Goal: Check status: Check status

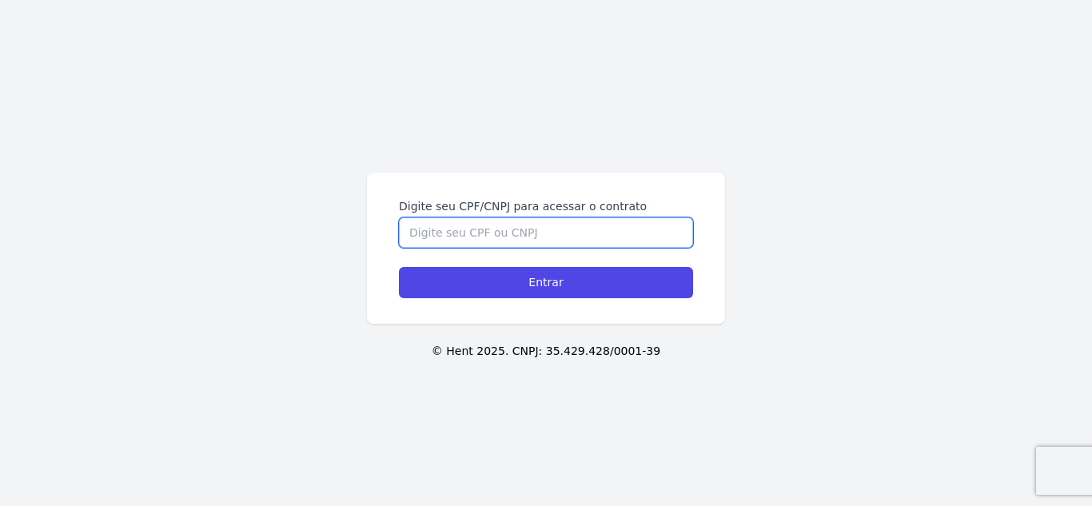
click at [593, 237] on input "Digite seu CPF/CNPJ para acessar o contrato" at bounding box center [546, 232] width 294 height 30
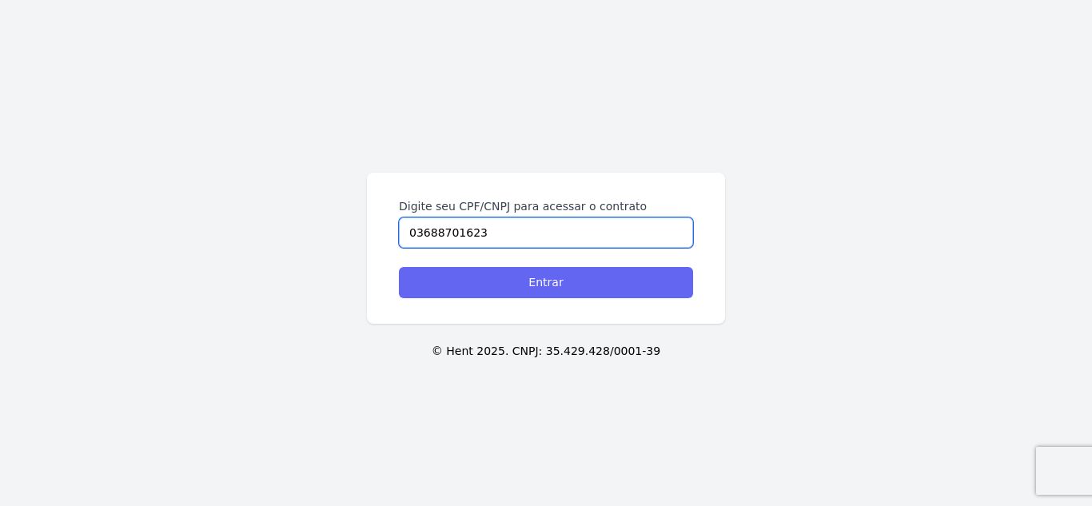
type input "03688701623"
click at [591, 289] on input "Entrar" at bounding box center [546, 282] width 294 height 31
type input "036.887.016/23"
click at [508, 287] on input "Entrar" at bounding box center [546, 282] width 294 height 31
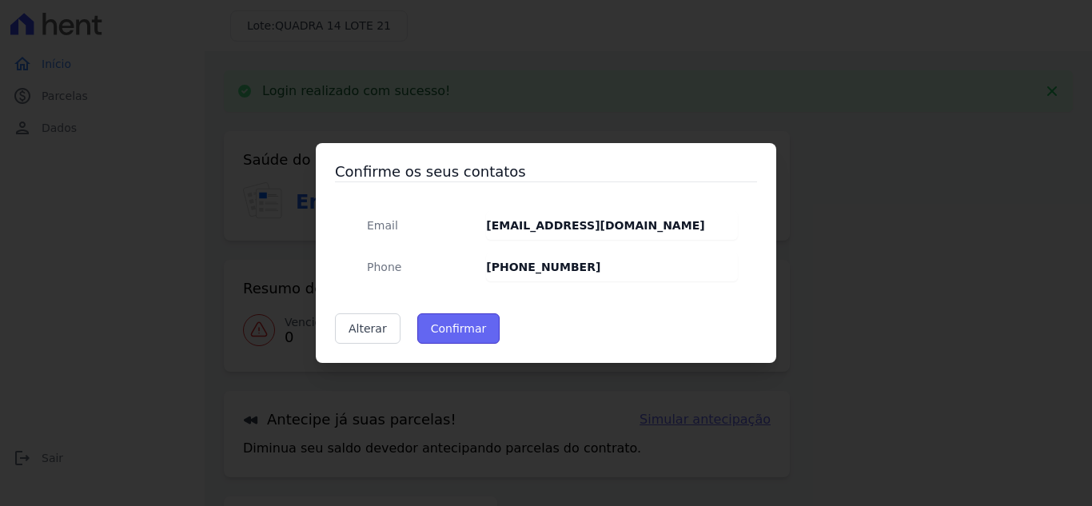
click at [460, 323] on button "Confirmar" at bounding box center [458, 328] width 83 height 30
click at [0, 0] on div "Aguarde..." at bounding box center [0, 0] width 0 height 0
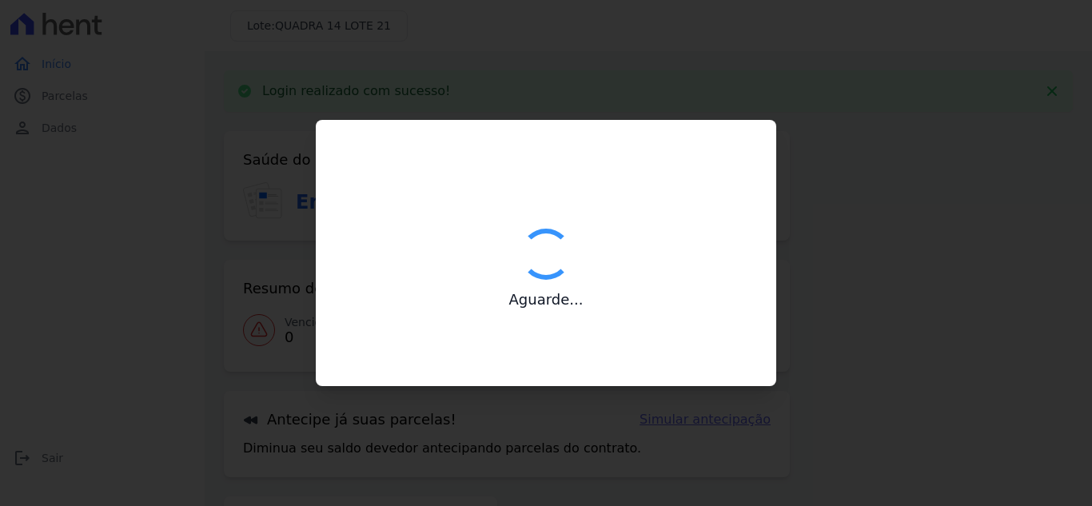
type input "Contatos confirmados com sucesso."
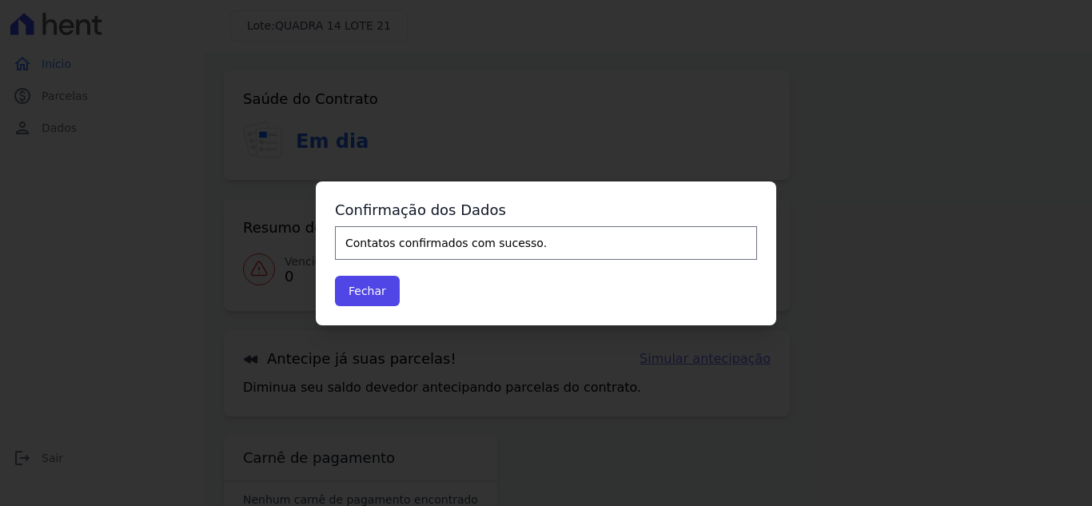
click at [62, 161] on div "Confirme os seus contatos Email pequenatm@hotmail.com Phone (34) 99240-7652 Alt…" at bounding box center [546, 253] width 1092 height 506
click at [364, 293] on button "Fechar" at bounding box center [367, 291] width 65 height 30
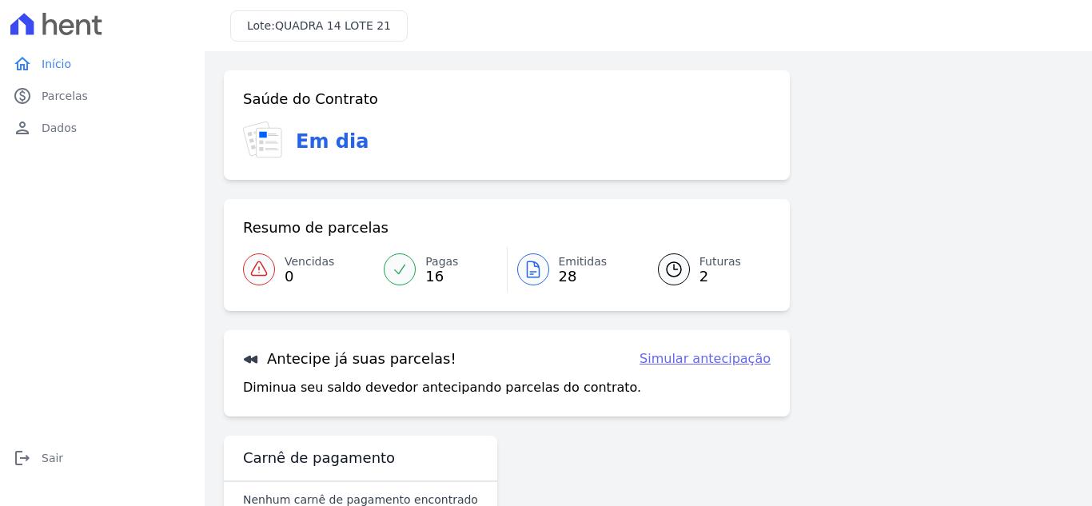
click at [563, 261] on span "Emitidas" at bounding box center [583, 261] width 49 height 17
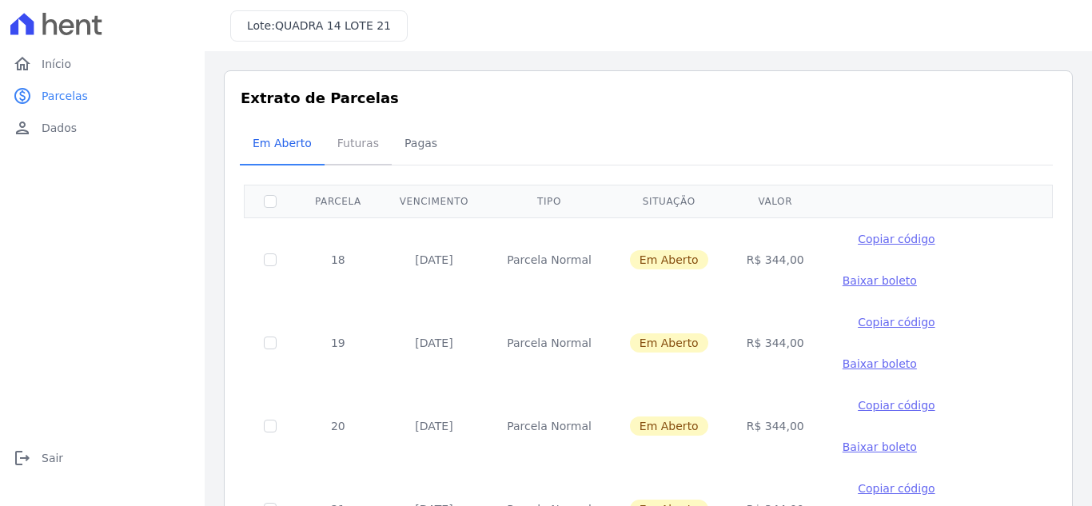
click at [348, 145] on span "Futuras" at bounding box center [358, 143] width 61 height 32
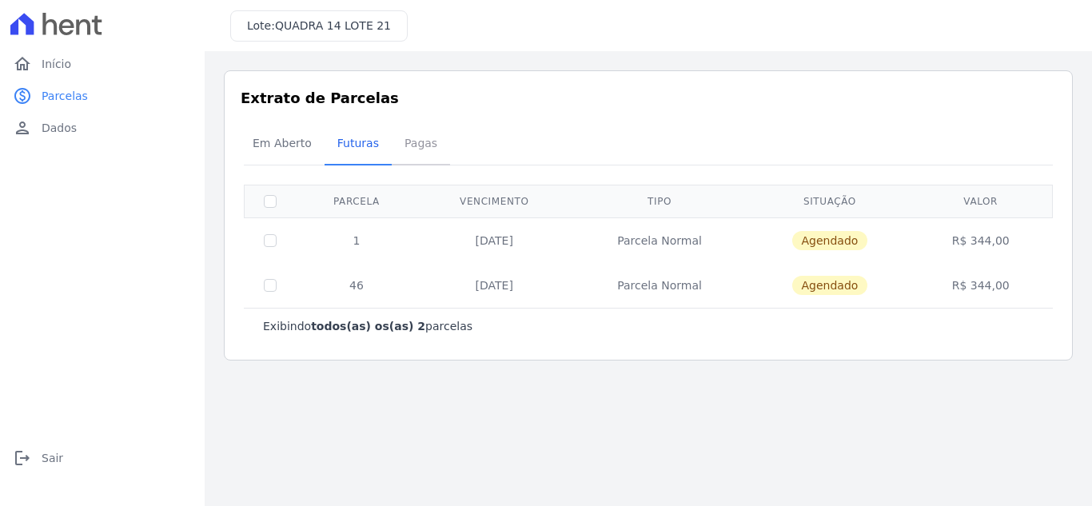
click at [412, 148] on span "Pagas" at bounding box center [421, 143] width 52 height 32
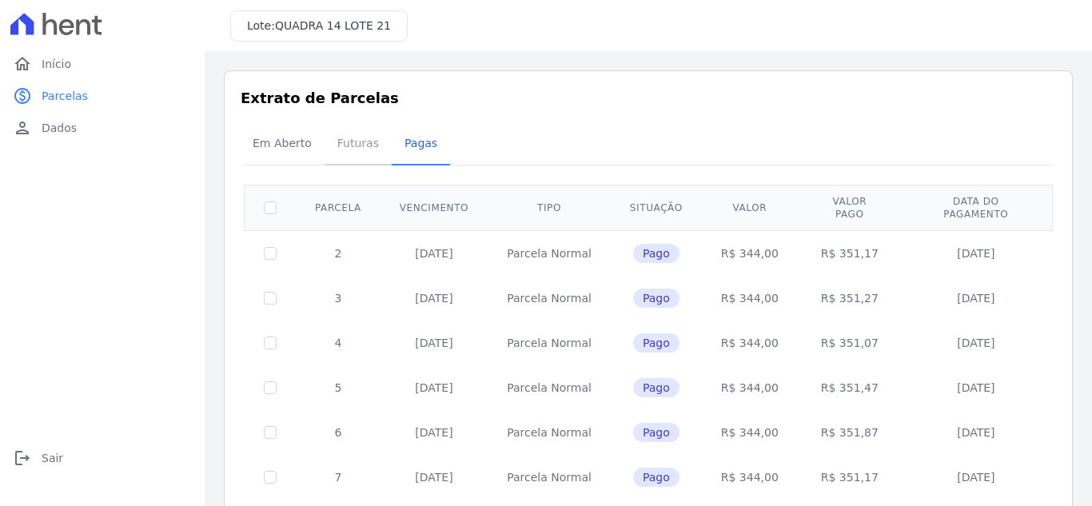
click at [346, 141] on span "Futuras" at bounding box center [358, 143] width 61 height 32
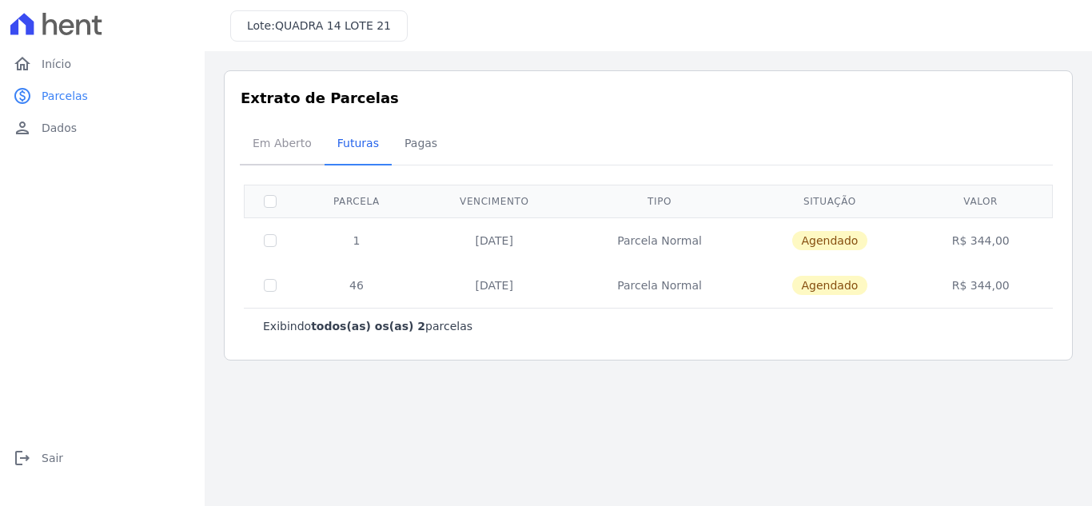
click at [269, 141] on span "Em Aberto" at bounding box center [282, 143] width 78 height 32
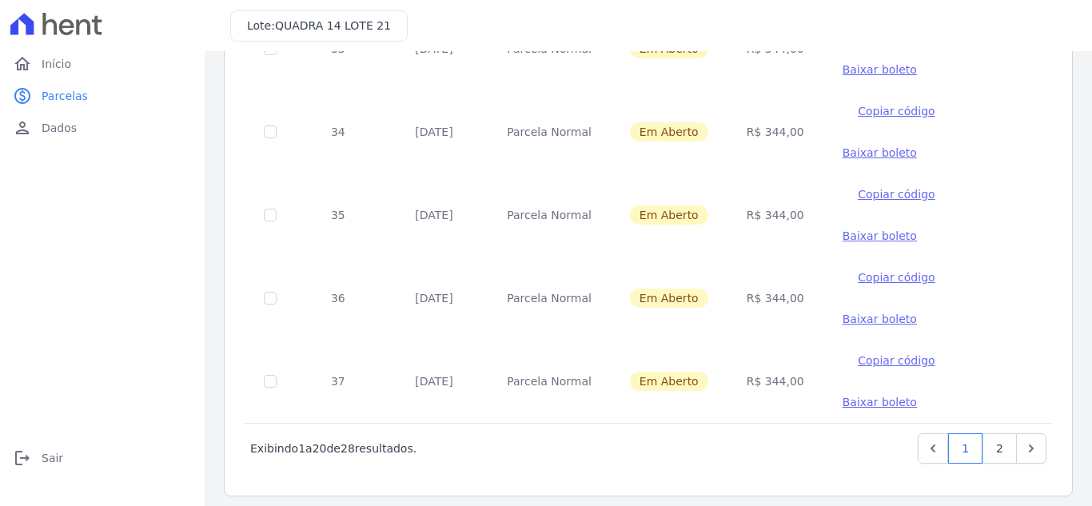
scroll to position [1468, 0]
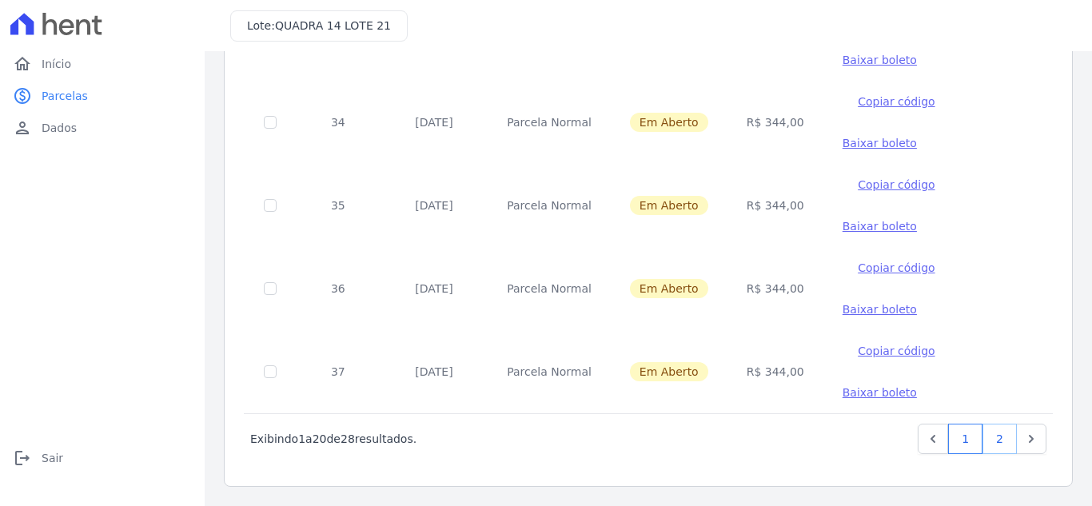
click at [982, 440] on link "2" at bounding box center [999, 439] width 34 height 30
click at [1023, 440] on icon "Next" at bounding box center [1031, 439] width 16 height 16
click at [71, 62] on link "home Início" at bounding box center [102, 64] width 192 height 32
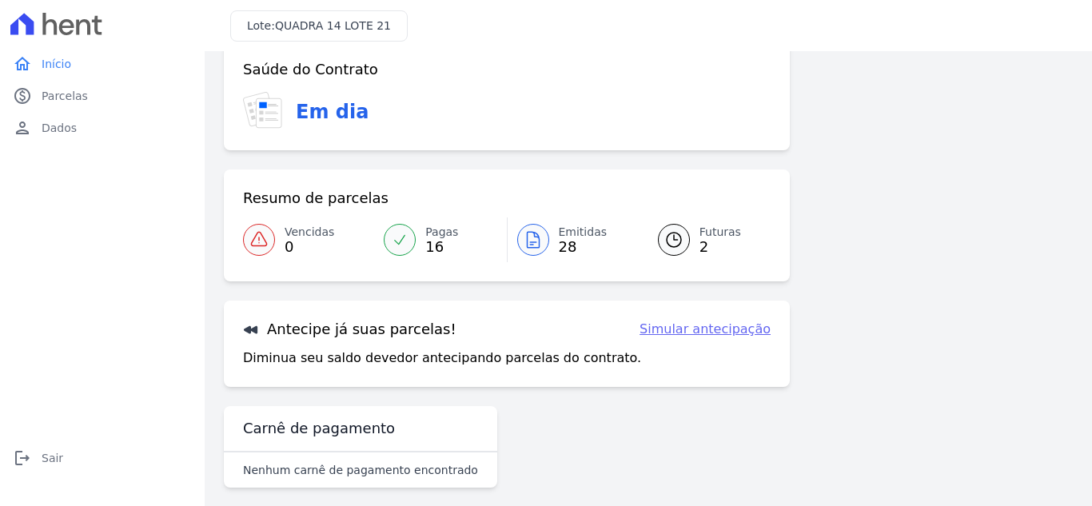
scroll to position [43, 0]
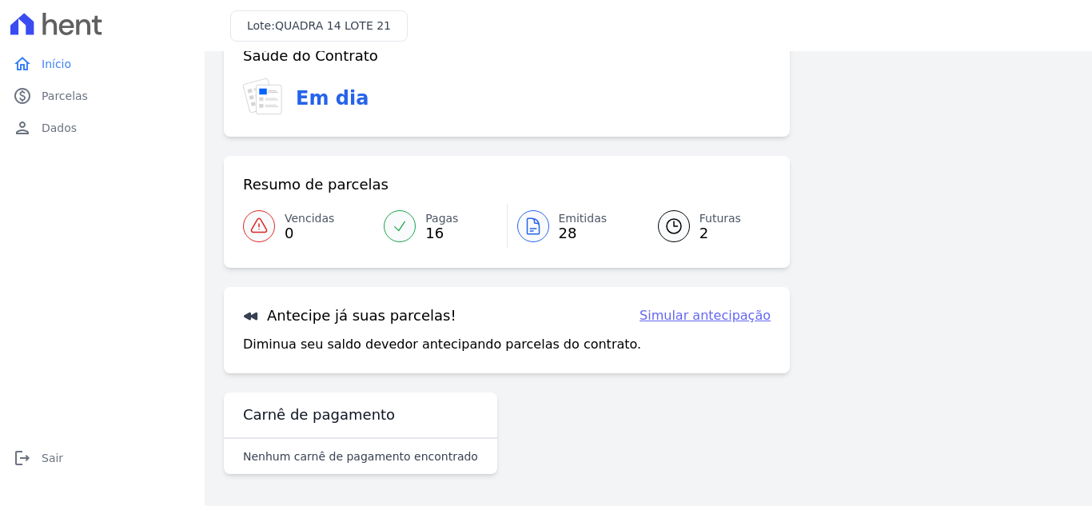
click at [713, 313] on link "Simular antecipação" at bounding box center [705, 315] width 131 height 19
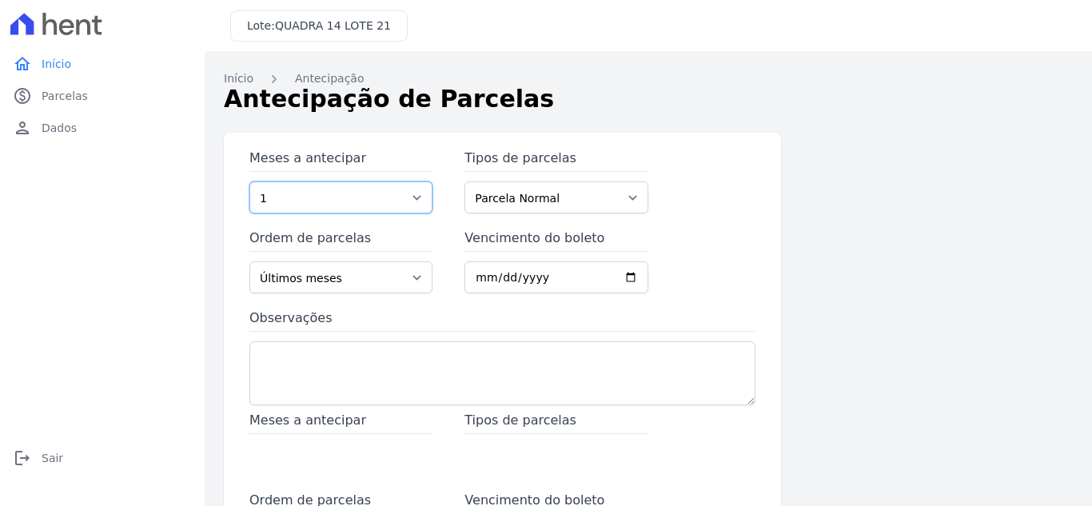
click at [416, 197] on select "1 2 3 4 5 6 7 8 9 10 11 12 13 14 15 16 17 18 19 20 21 22 23 24 25 26 27 28 29 3…" at bounding box center [340, 197] width 183 height 32
select select "25"
click at [249, 181] on select "1 2 3 4 5 6 7 8 9 10 11 12 13 14 15 16 17 18 19 20 21 22 23 24 25 26 27 28 29 3…" at bounding box center [340, 197] width 183 height 32
click at [630, 195] on select "Parcela Normal" at bounding box center [555, 197] width 183 height 32
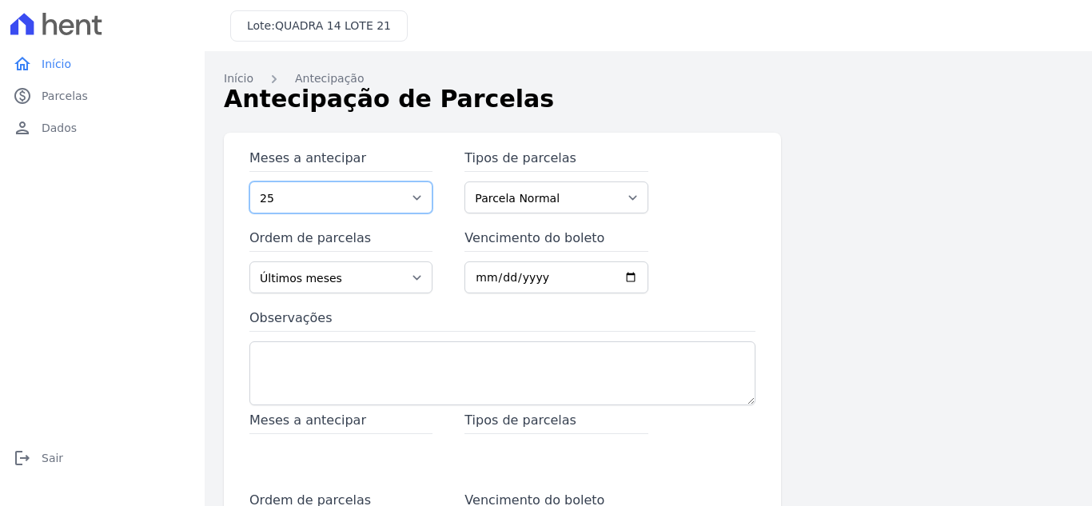
click at [268, 193] on select "1 2 3 4 5 6 7 8 9 10 11 12 13 14 15 16 17 18 19 20 21 22 23 24 25 26 27 28 29 3…" at bounding box center [340, 197] width 183 height 32
click at [303, 195] on select "1 2 3 4 5 6 7 8 9 10 11 12 13 14 15 16 17 18 19 20 21 22 23 24 25 26 27 28 29 3…" at bounding box center [340, 197] width 183 height 32
drag, startPoint x: 303, startPoint y: 195, endPoint x: 323, endPoint y: 193, distance: 20.0
click at [315, 195] on select "1 2 3 4 5 6 7 8 9 10 11 12 13 14 15 16 17 18 19 20 21 22 23 24 25 26 27 28 29 3…" at bounding box center [340, 197] width 183 height 32
click at [879, 194] on div "Meses a antecipar 1 2 3 4 5 6 7 8 9 10 11 12 13 14 15 16 17 18 19 20 21 22 23 2…" at bounding box center [648, 437] width 849 height 608
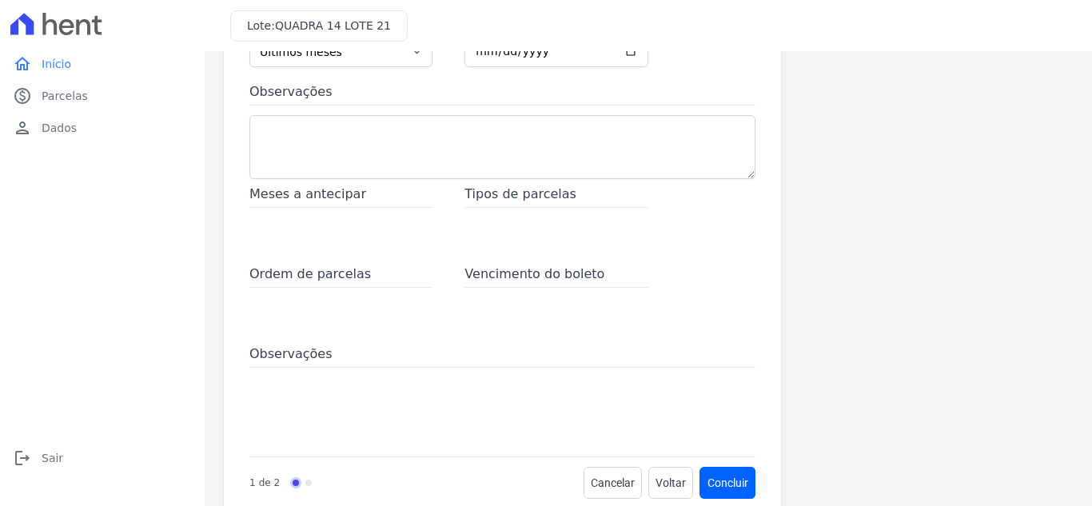
scroll to position [254, 0]
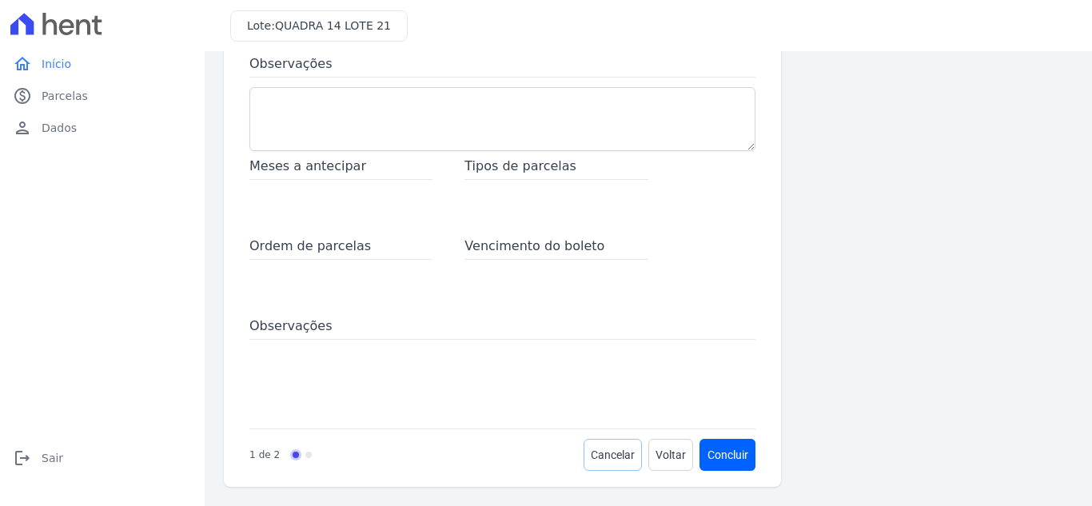
click at [612, 460] on span "Cancelar" at bounding box center [613, 455] width 44 height 16
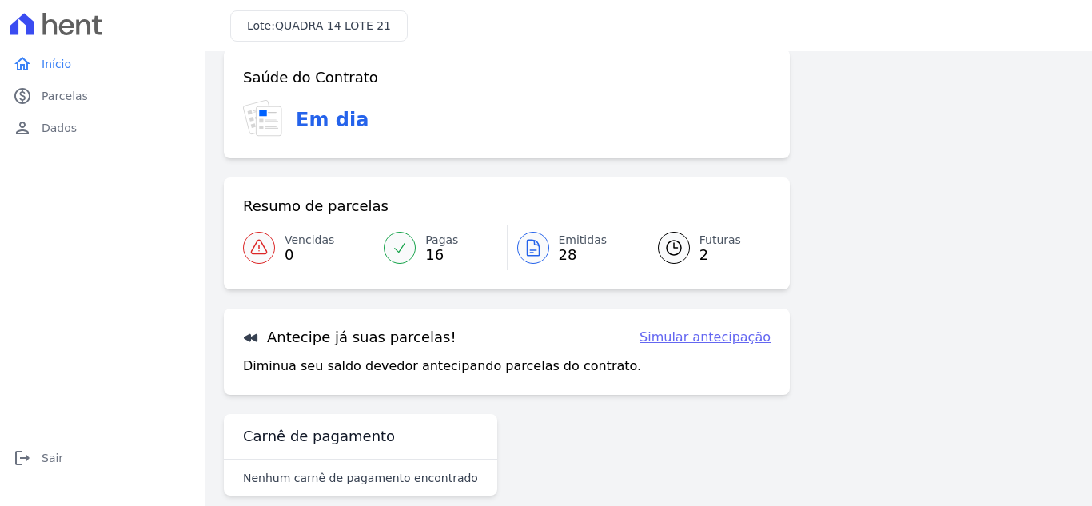
scroll to position [43, 0]
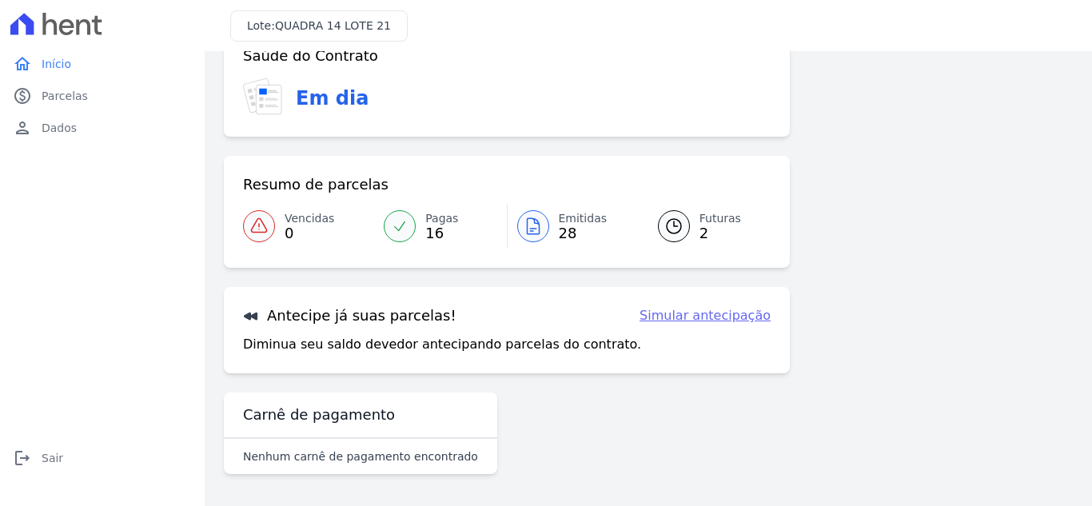
click at [706, 221] on span "Futuras" at bounding box center [720, 218] width 42 height 17
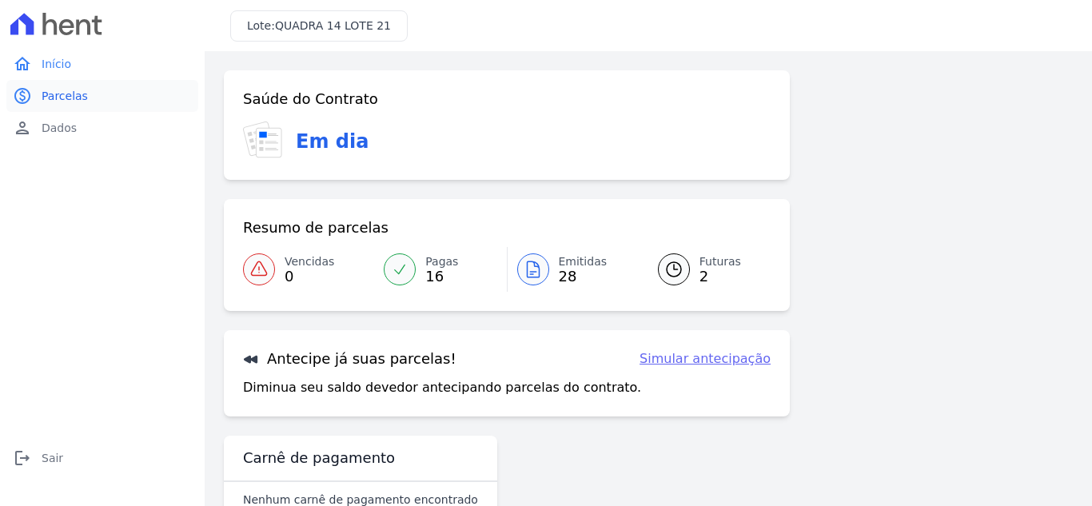
click at [45, 94] on span "Parcelas" at bounding box center [65, 96] width 46 height 16
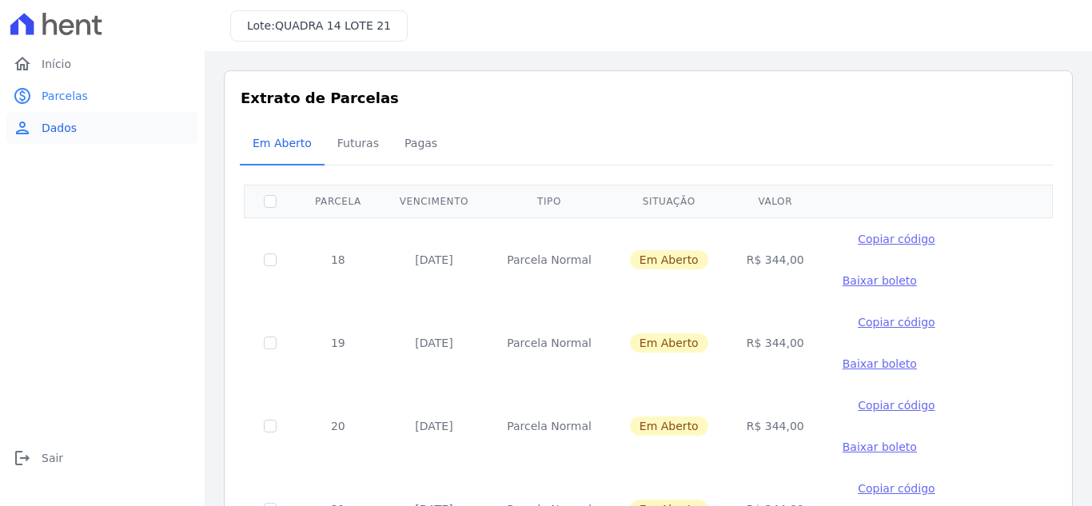
click at [32, 117] on link "person Dados" at bounding box center [102, 128] width 192 height 32
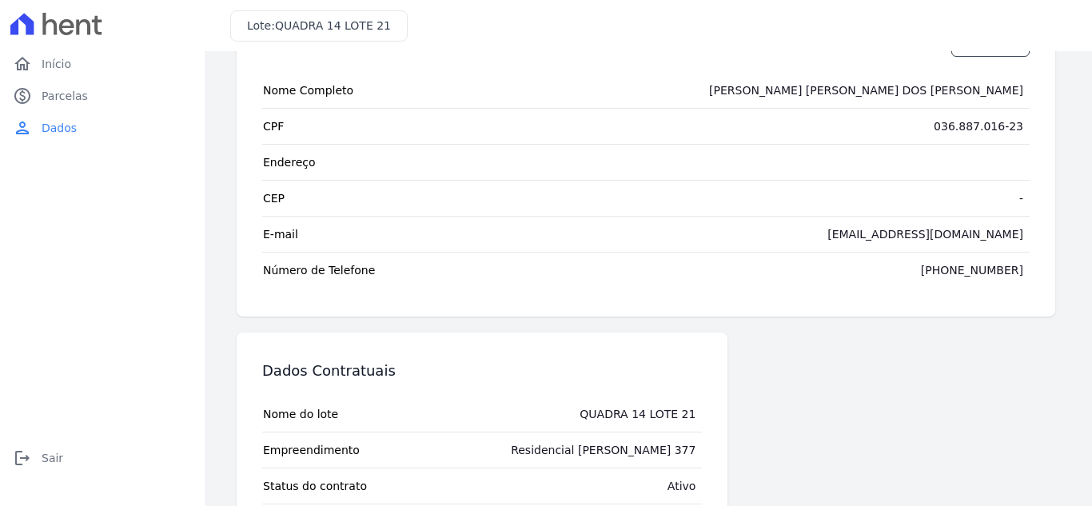
scroll to position [151, 0]
